Goal: Book appointment/travel/reservation

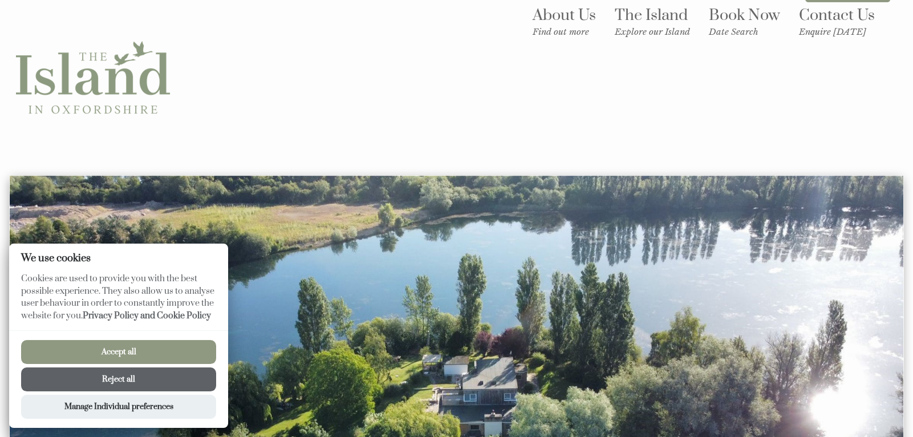
scroll to position [22, 0]
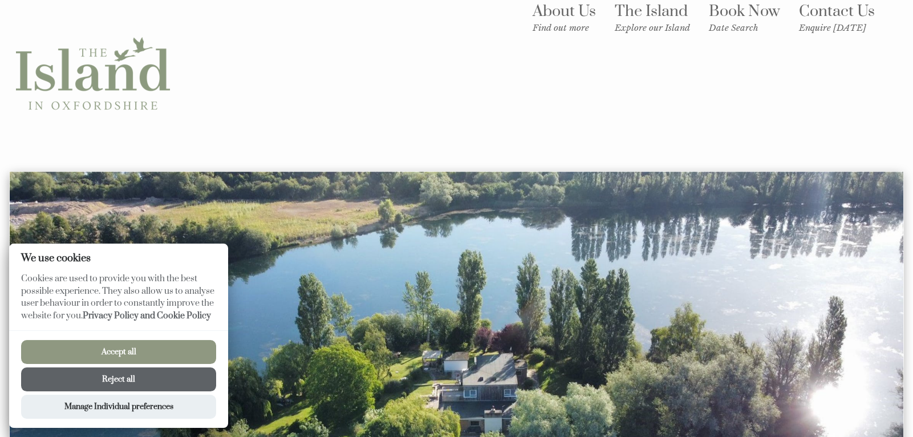
click at [123, 377] on button "Reject all" at bounding box center [118, 379] width 195 height 24
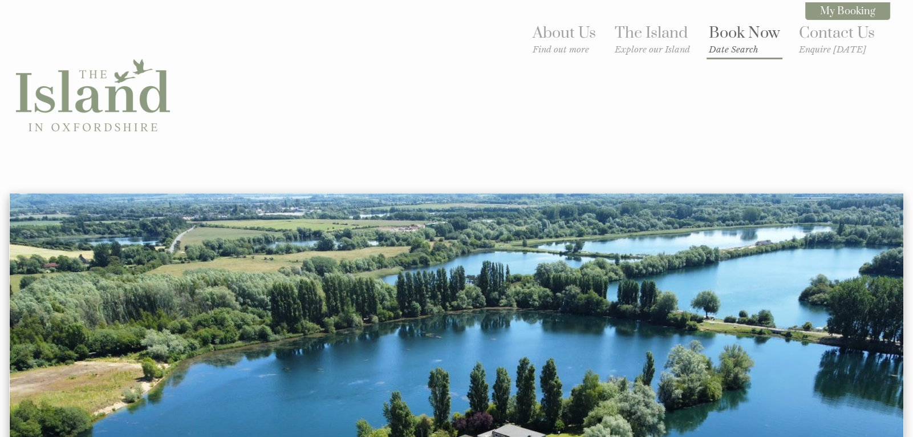
click at [727, 44] on small "Date Search" at bounding box center [744, 49] width 71 height 11
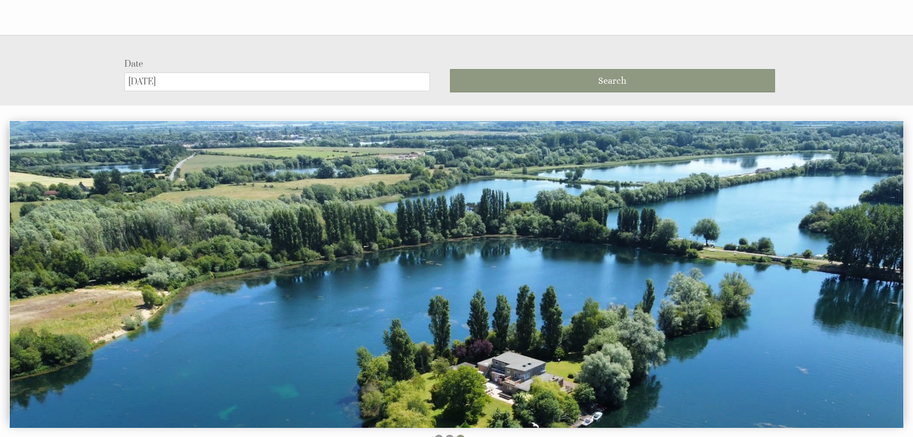
scroll to position [149, 0]
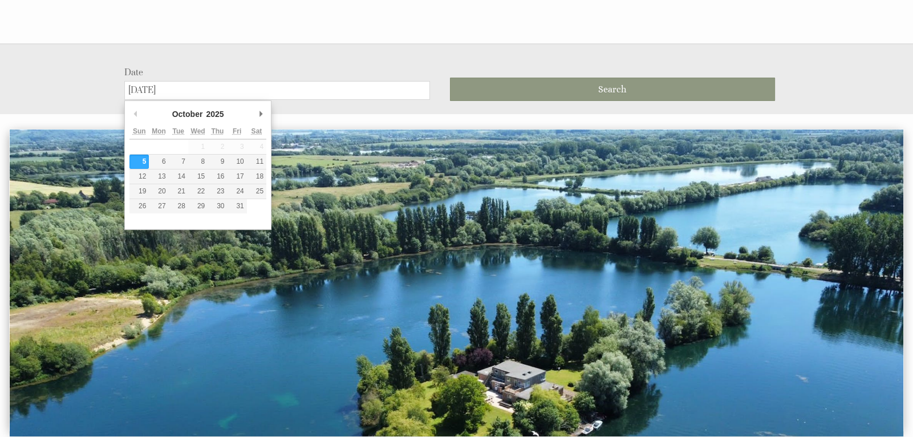
click at [196, 88] on input "[DATE]" at bounding box center [277, 90] width 306 height 19
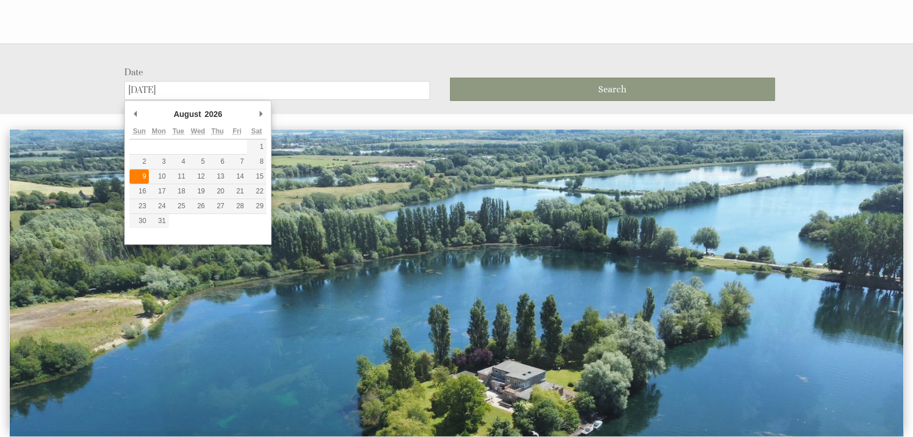
type input "09/08/2026"
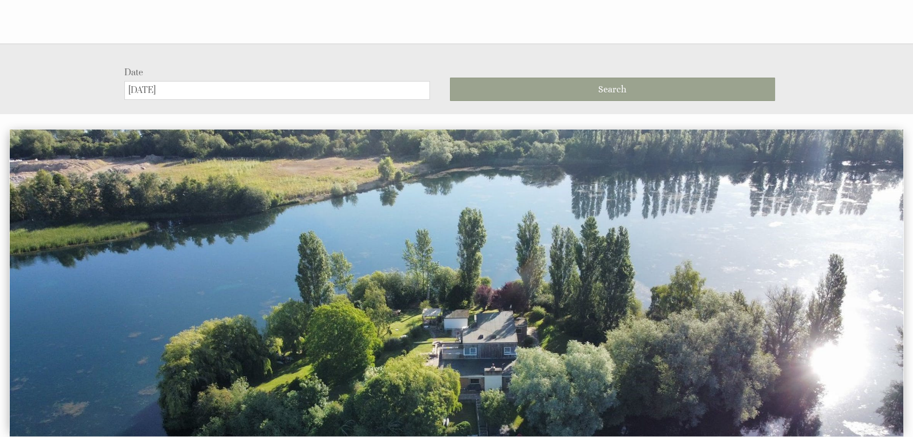
click at [557, 84] on button "Search" at bounding box center [612, 89] width 325 height 23
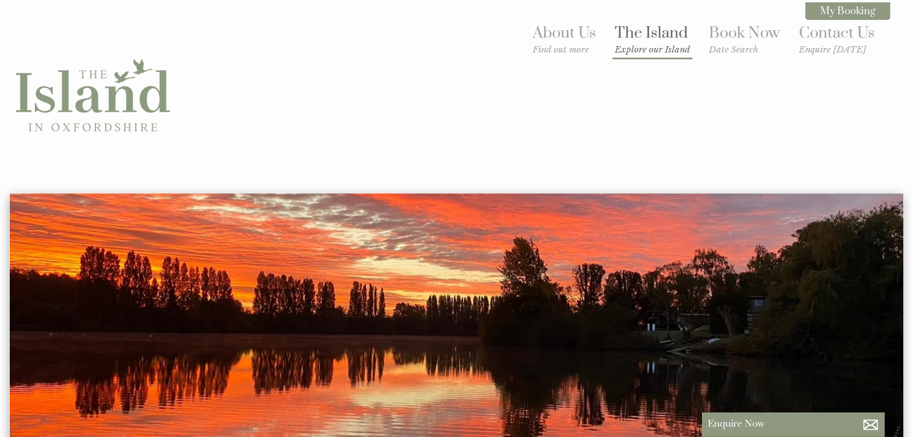
click at [648, 38] on link "The Island Explore our Island" at bounding box center [651, 38] width 75 height 31
